Goal: Transaction & Acquisition: Obtain resource

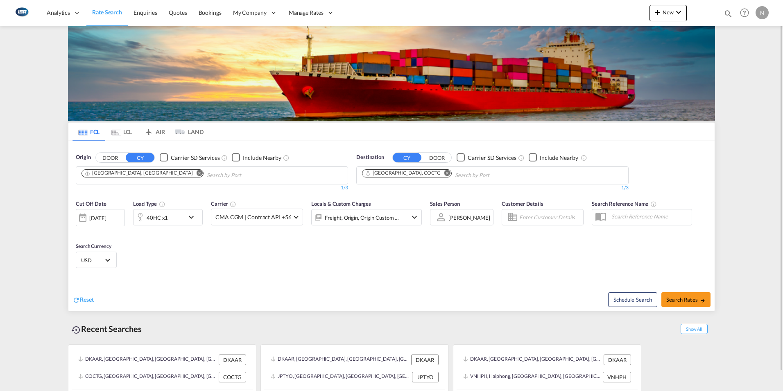
click at [129, 132] on md-tab-item "LCL" at bounding box center [121, 132] width 33 height 18
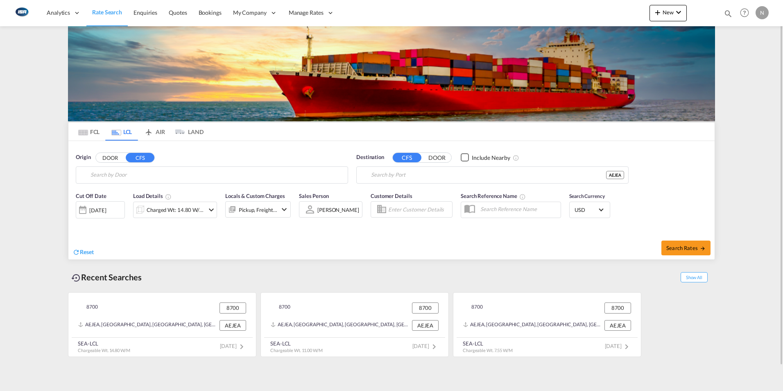
type input "DK-8700, Åes, [GEOGRAPHIC_DATA], [GEOGRAPHIC_DATA], [GEOGRAPHIC_DATA], [GEOGRAP…"
type input "[GEOGRAPHIC_DATA], [GEOGRAPHIC_DATA]"
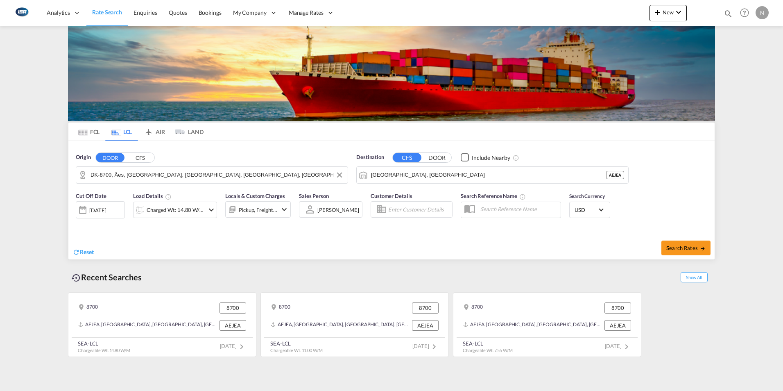
click at [104, 174] on input "DK-8700, Åes, [GEOGRAPHIC_DATA], [GEOGRAPHIC_DATA], [GEOGRAPHIC_DATA], [GEOGRAP…" at bounding box center [217, 175] width 253 height 12
click at [109, 195] on div "[GEOGRAPHIC_DATA],... , 9200 Denmark DK-9200" at bounding box center [154, 197] width 156 height 25
type input "DK-9200, [GEOGRAPHIC_DATA], [GEOGRAPHIC_DATA], [GEOGRAPHIC_DATA], [GEOGRAPHIC_D…"
click at [162, 210] on div "Charged Wt: 14.80 W/M" at bounding box center [176, 209] width 58 height 11
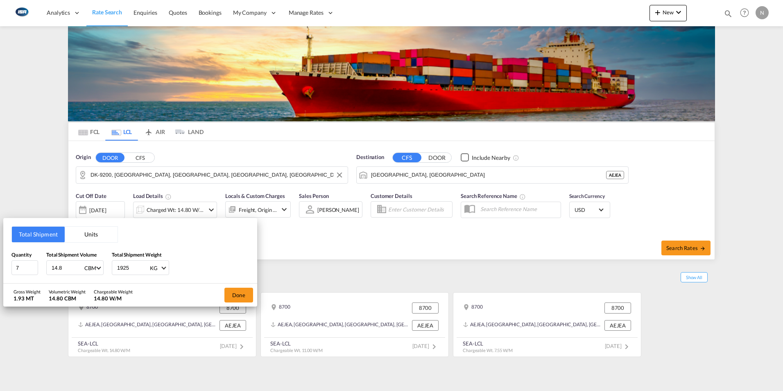
click at [64, 271] on input "14.8" at bounding box center [67, 268] width 33 height 14
type input "1"
type input "3"
type input "4"
type input "4.43"
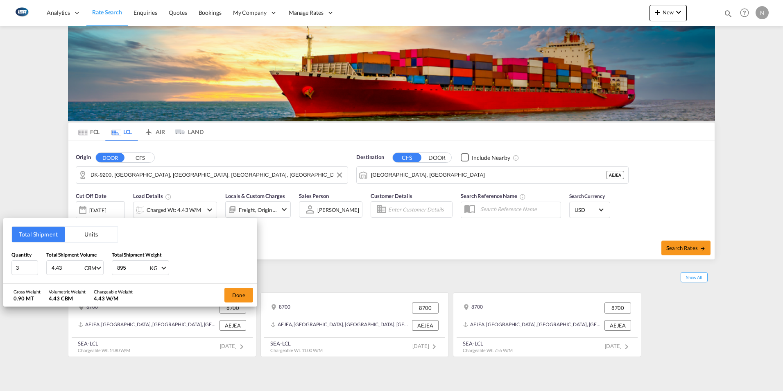
type input "895"
click at [233, 294] on button "Done" at bounding box center [239, 295] width 29 height 15
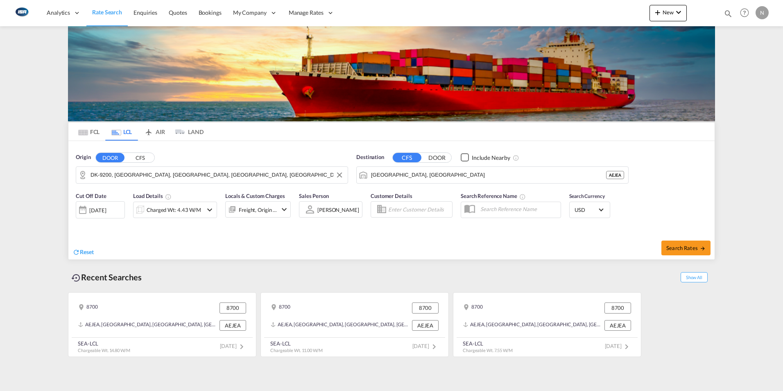
click at [401, 174] on input "[GEOGRAPHIC_DATA], [GEOGRAPHIC_DATA]" at bounding box center [488, 175] width 235 height 12
type input "H"
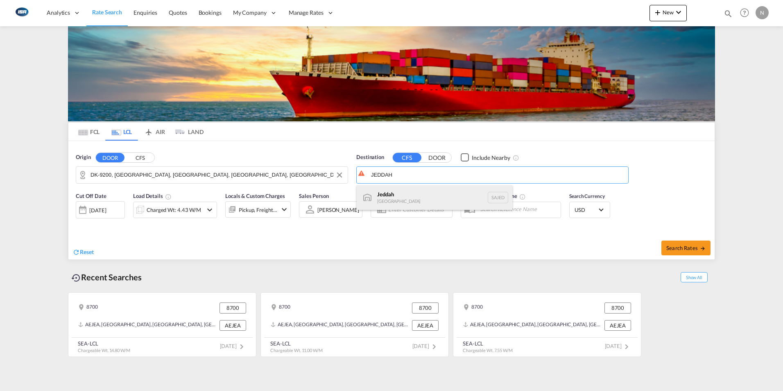
click at [389, 200] on div "Jeddah [GEOGRAPHIC_DATA] SAJED" at bounding box center [435, 197] width 156 height 25
type input "Jeddah, SAJED"
click at [689, 247] on span "Search Rates" at bounding box center [686, 248] width 39 height 7
type input "9200 to SAJED / [DATE]"
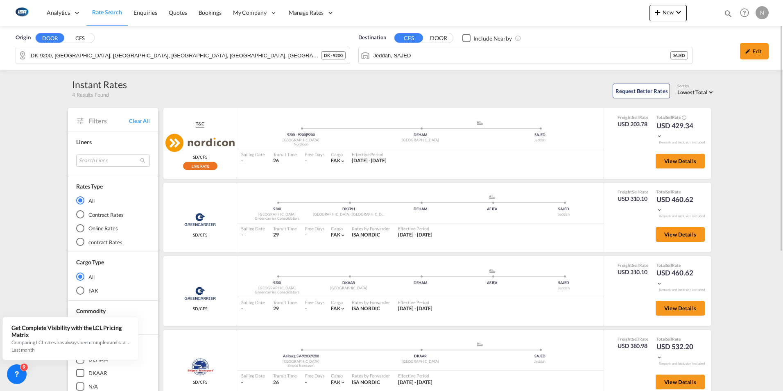
click at [386, 55] on div "Origin DOOR CFS DK-9200, [GEOGRAPHIC_DATA], [GEOGRAPHIC_DATA], [GEOGRAPHIC_DATA…" at bounding box center [391, 47] width 783 height 43
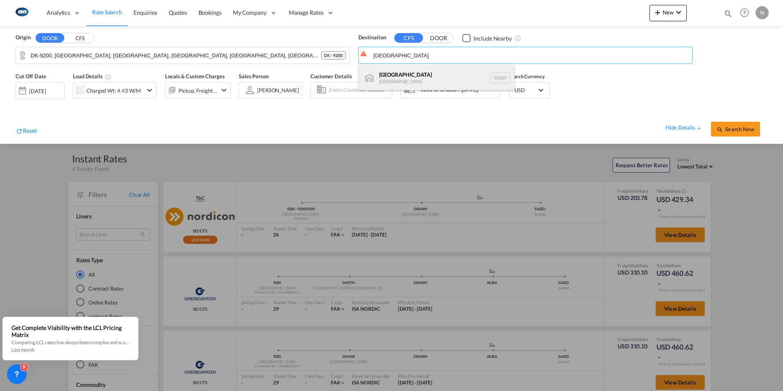
click at [383, 78] on div "Singapore [GEOGRAPHIC_DATA] [GEOGRAPHIC_DATA]" at bounding box center [437, 78] width 156 height 25
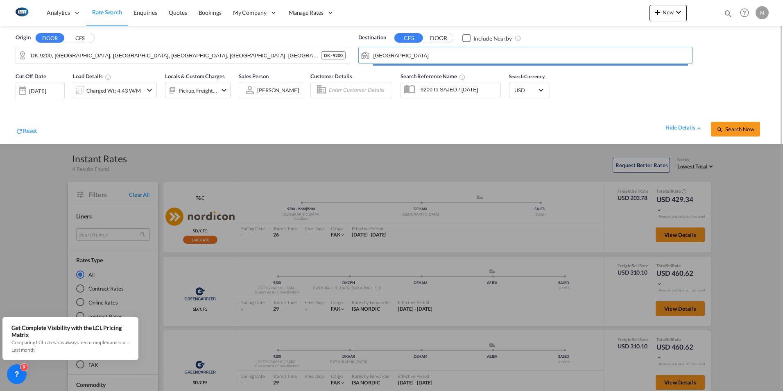
type input "[GEOGRAPHIC_DATA], SGSIN"
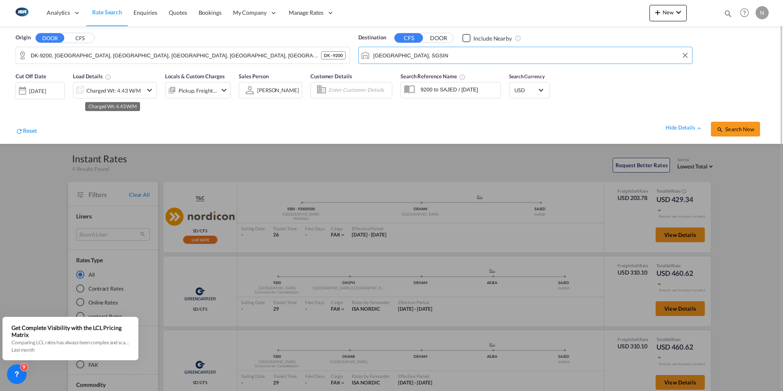
click at [103, 95] on div "Charged Wt: 4.43 W/M" at bounding box center [113, 90] width 54 height 11
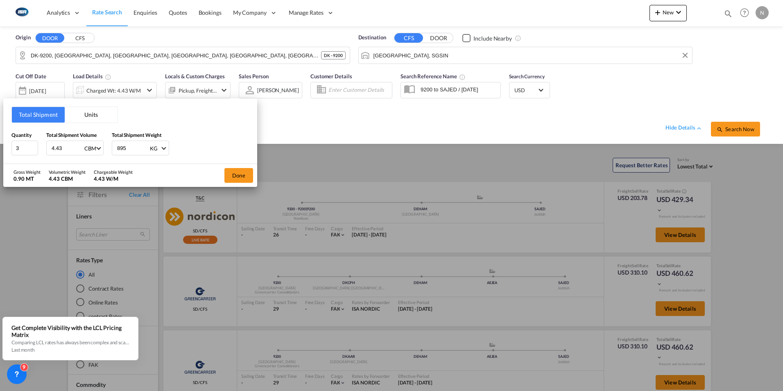
click at [70, 150] on input "4.43" at bounding box center [67, 148] width 33 height 14
type input "4"
type input "3.47"
type input "1600"
click at [241, 177] on button "Done" at bounding box center [239, 175] width 29 height 15
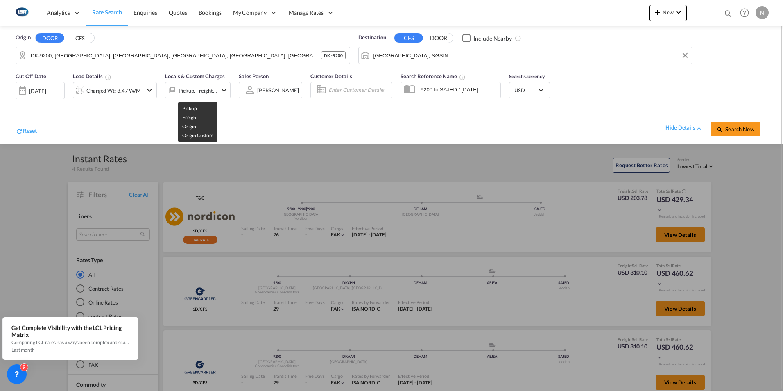
click at [208, 89] on div "Pickup, Freight, Origin, Origin Custom" at bounding box center [198, 90] width 39 height 11
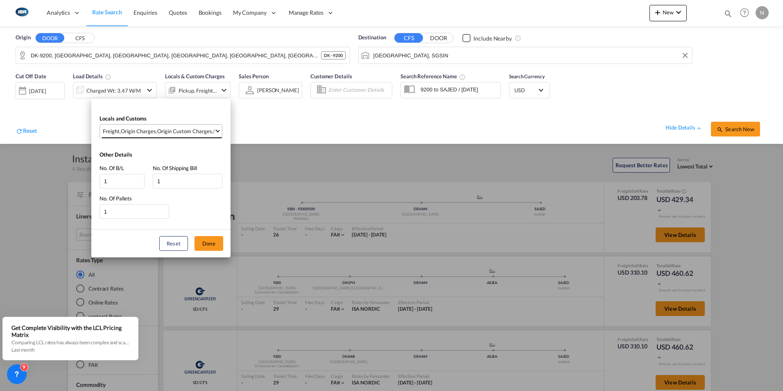
click at [217, 129] on span "Select Locals and Customs: \aFreight, \aOrigin Charges, \aOrigin Custom Charges…" at bounding box center [218, 130] width 4 height 4
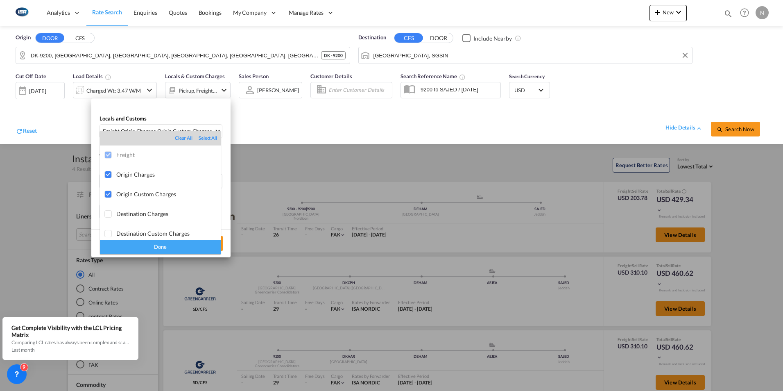
click at [154, 247] on div "Done" at bounding box center [160, 247] width 121 height 14
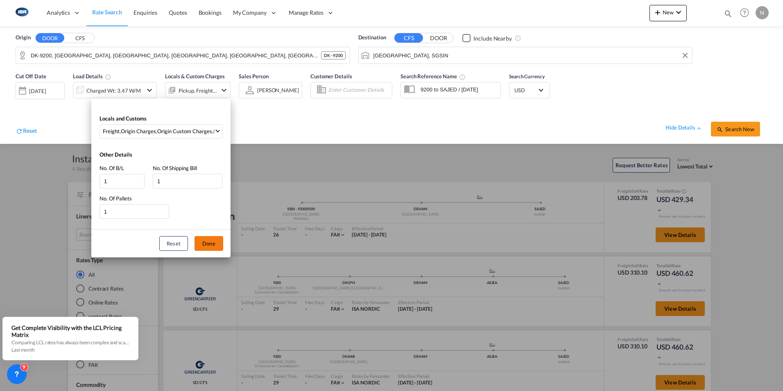
click at [214, 244] on button "Done" at bounding box center [209, 243] width 29 height 15
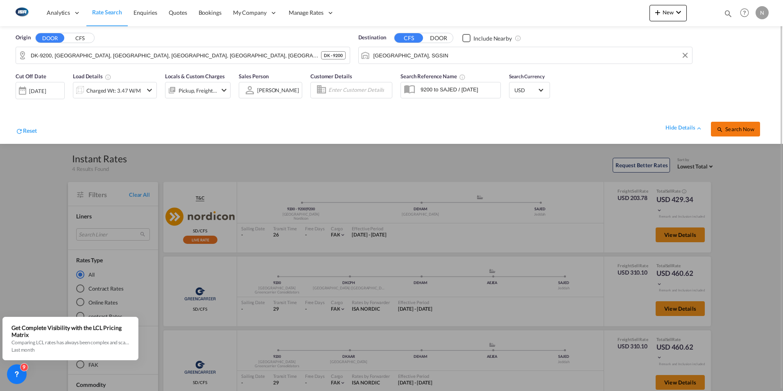
click at [737, 130] on span "Search Now" at bounding box center [735, 129] width 37 height 7
